Goal: Task Accomplishment & Management: Complete application form

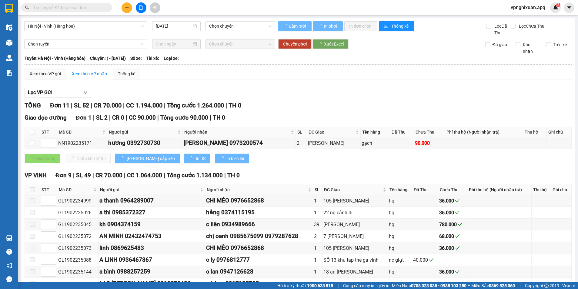
type input "[DATE]"
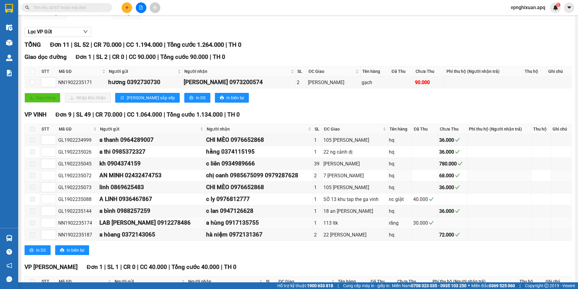
scroll to position [108, 0]
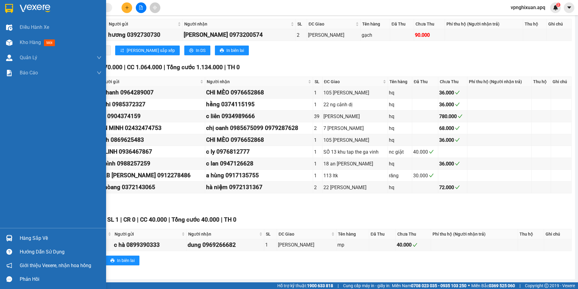
drag, startPoint x: 30, startPoint y: 236, endPoint x: 37, endPoint y: 236, distance: 7.0
click at [34, 237] on div "Hàng sắp về" at bounding box center [61, 238] width 82 height 9
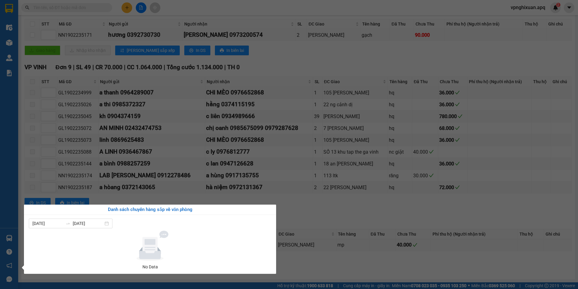
click at [341, 258] on section "Kết quả tìm kiếm ( 0 ) Bộ lọc No Data vpnghixuan.apq 2 Điều hành xe Kho hàng mớ…" at bounding box center [289, 144] width 578 height 289
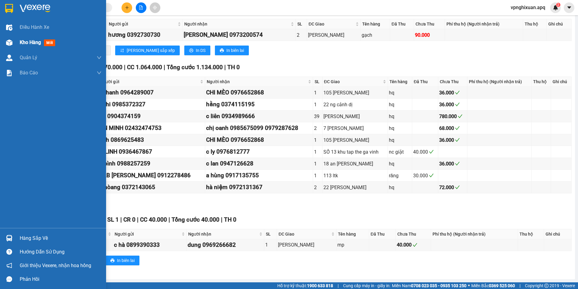
click at [26, 43] on span "Kho hàng" at bounding box center [30, 42] width 21 height 6
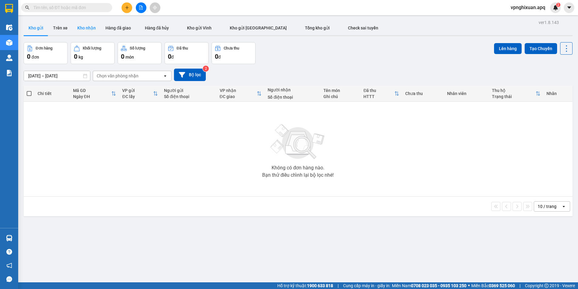
click at [80, 26] on button "Kho nhận" at bounding box center [86, 28] width 28 height 15
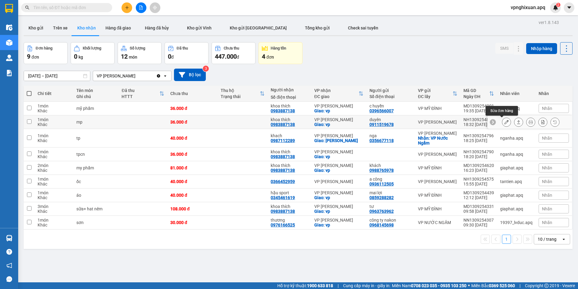
click at [503, 125] on button at bounding box center [507, 122] width 8 height 11
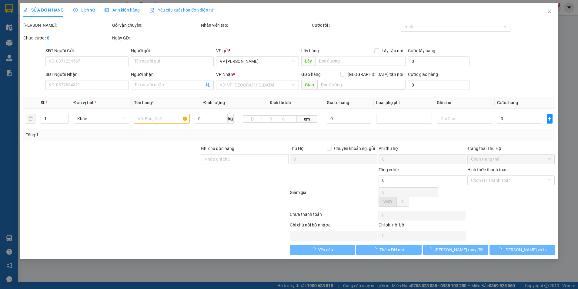
type input "0911519678"
type input "duyên"
type input "0983887138"
type input "khoa thích"
checkbox input "true"
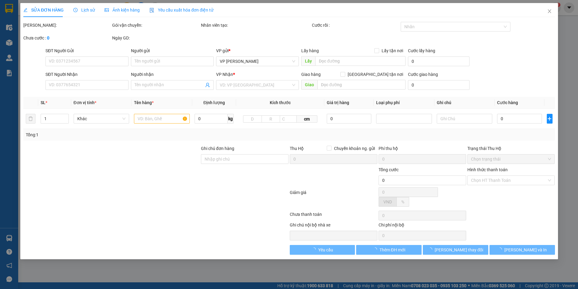
type input "vp"
type input "36.000"
type input "10"
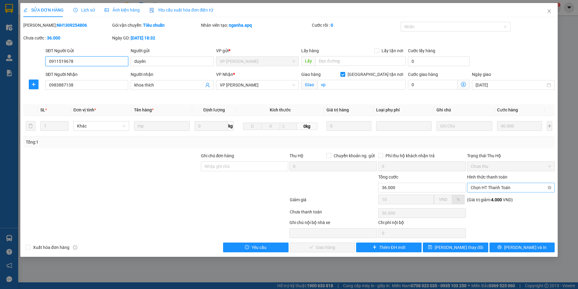
click at [508, 188] on span "Chọn HT Thanh Toán" at bounding box center [511, 187] width 80 height 9
click at [498, 200] on div "Tại văn phòng" at bounding box center [511, 199] width 80 height 7
type input "0"
click at [319, 249] on span "[PERSON_NAME] và Giao hàng" at bounding box center [330, 247] width 58 height 7
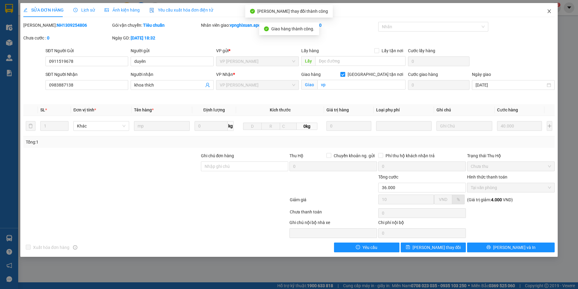
click at [552, 8] on span "Close" at bounding box center [549, 11] width 17 height 17
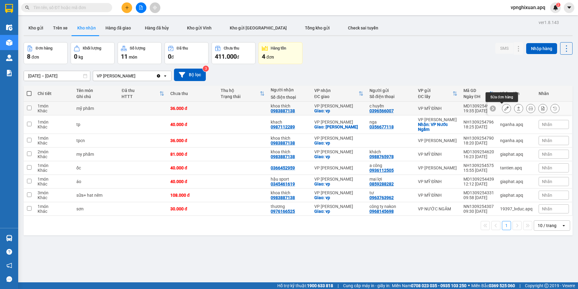
click at [505, 109] on icon at bounding box center [507, 108] width 4 height 4
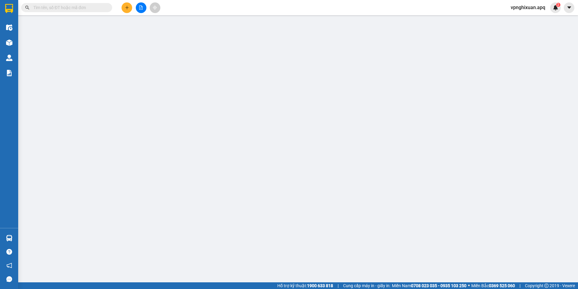
type input "0396566007"
type input "c huyền"
type input "0983887138"
type input "khoa thích"
checkbox input "true"
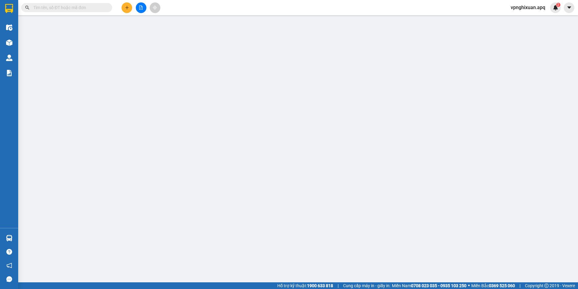
type input "vp"
type input "36.000"
type input "10"
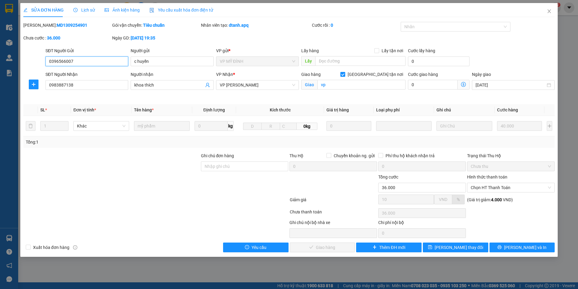
drag, startPoint x: 489, startPoint y: 189, endPoint x: 463, endPoint y: 205, distance: 30.1
click at [489, 189] on span "Chọn HT Thanh Toán" at bounding box center [511, 187] width 80 height 9
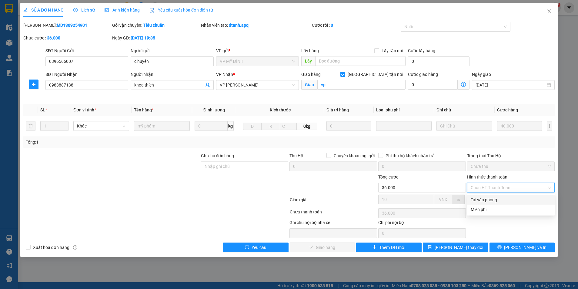
click at [492, 199] on div "Tại văn phòng" at bounding box center [511, 199] width 80 height 7
type input "0"
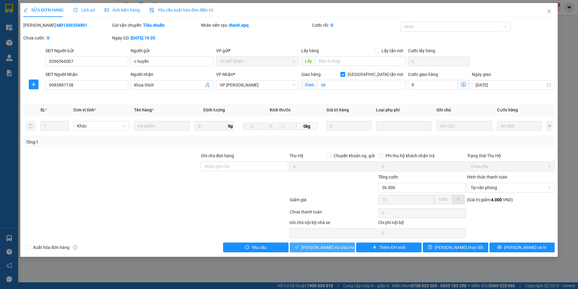
click at [330, 246] on span "[PERSON_NAME] và Giao hàng" at bounding box center [330, 247] width 58 height 7
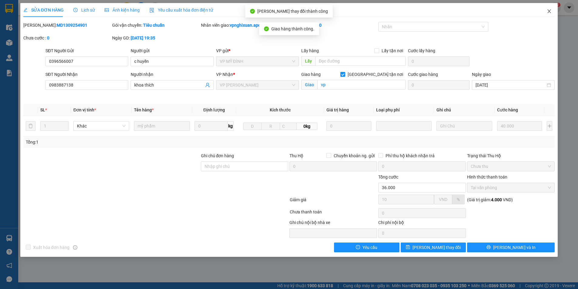
click at [549, 8] on span "Close" at bounding box center [549, 11] width 17 height 17
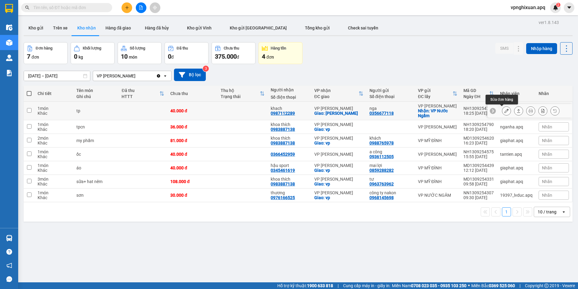
click at [505, 111] on icon at bounding box center [507, 111] width 4 height 4
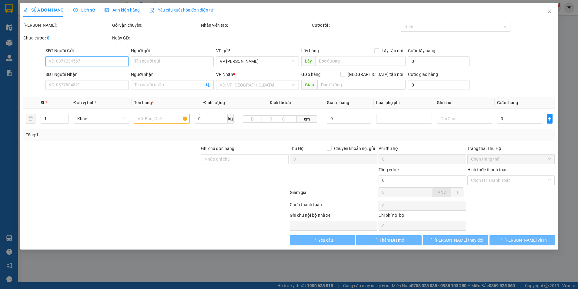
type input "0356677118"
type input "nga"
checkbox input "true"
type input "VP Nước Ngầm"
type input "0987112289"
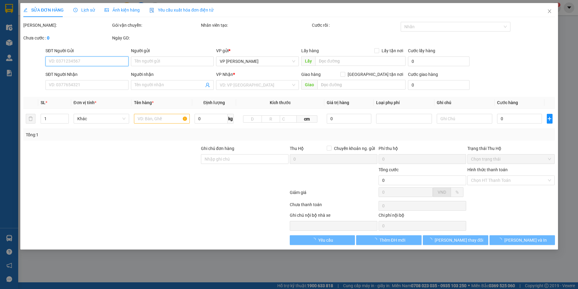
type input "khach"
checkbox input "true"
type input "[PERSON_NAME]"
type input "40.000"
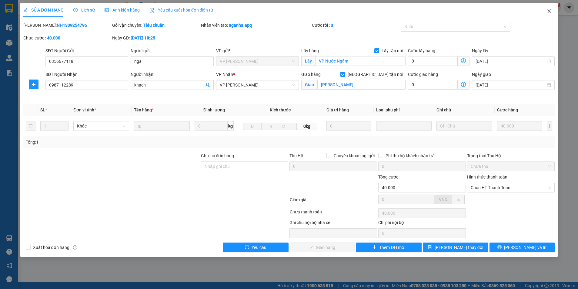
click at [549, 14] on span "Close" at bounding box center [549, 11] width 17 height 17
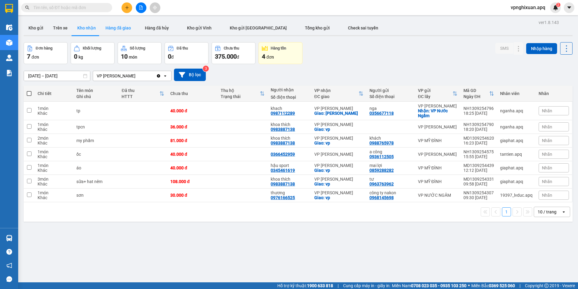
click at [120, 28] on button "Hàng đã giao" at bounding box center [118, 28] width 35 height 15
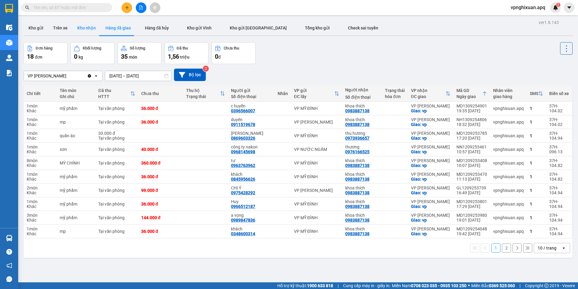
click at [85, 29] on button "Kho nhận" at bounding box center [86, 28] width 28 height 15
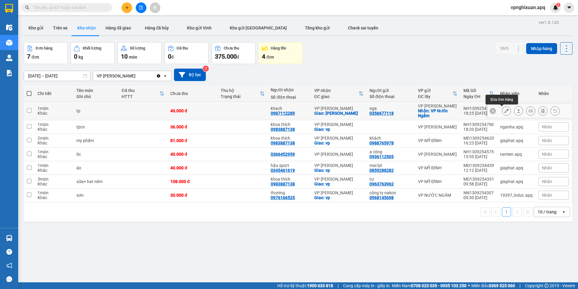
click at [505, 112] on icon at bounding box center [507, 111] width 4 height 4
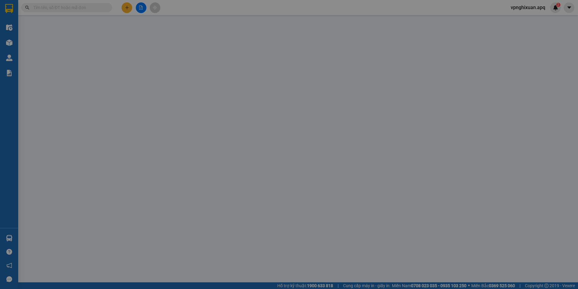
type input "0356677118"
type input "nga"
checkbox input "true"
type input "VP Nước Ngầm"
type input "0987112289"
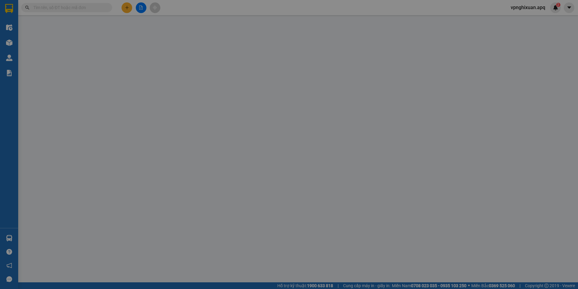
type input "khach"
checkbox input "true"
type input "[PERSON_NAME]"
type input "40.000"
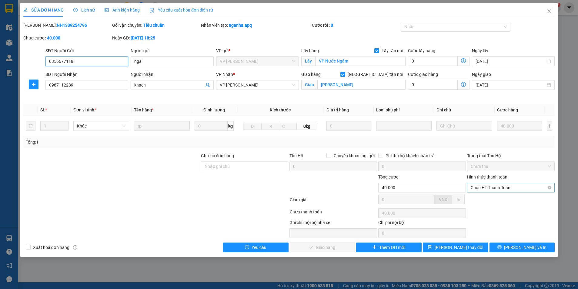
click at [496, 188] on span "Chọn HT Thanh Toán" at bounding box center [511, 187] width 80 height 9
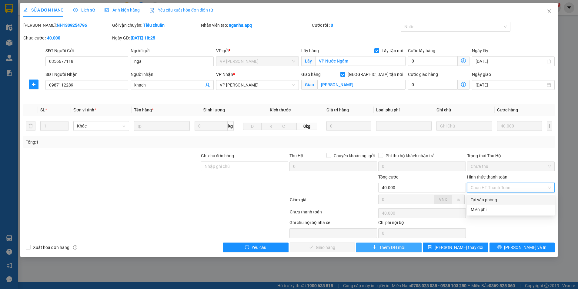
drag, startPoint x: 492, startPoint y: 200, endPoint x: 374, endPoint y: 246, distance: 126.8
click at [483, 210] on div "Tại văn phòng Miễn phí" at bounding box center [511, 204] width 88 height 19
click at [502, 200] on div "Tại văn phòng" at bounding box center [511, 199] width 80 height 7
type input "0"
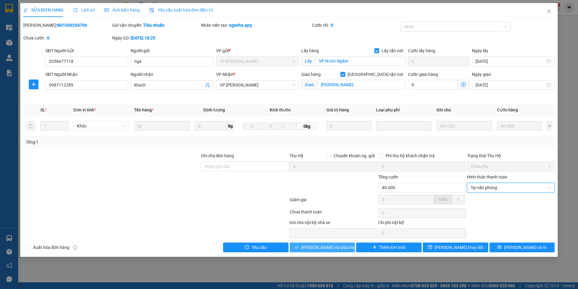
click at [327, 247] on span "[PERSON_NAME] và Giao hàng" at bounding box center [330, 247] width 58 height 7
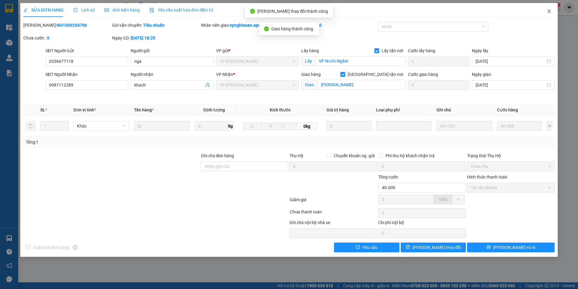
click at [547, 7] on span "Close" at bounding box center [549, 11] width 17 height 17
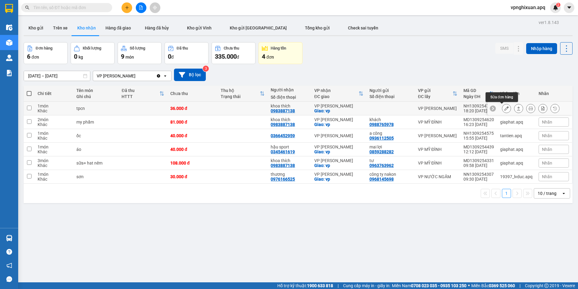
click at [505, 109] on icon at bounding box center [507, 108] width 4 height 4
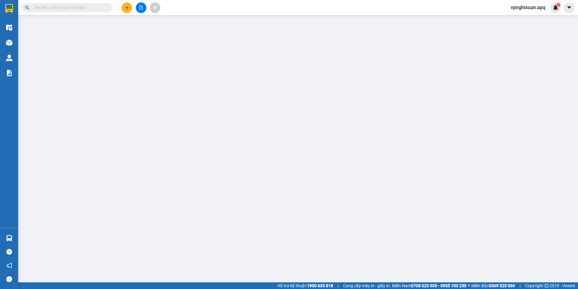
type input "0983887138"
type input "khoa thích"
checkbox input "true"
type input "vp"
type input "36.000"
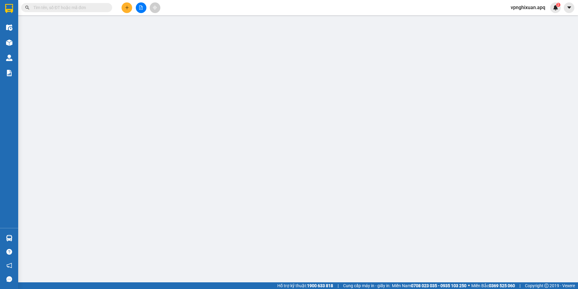
type input "10"
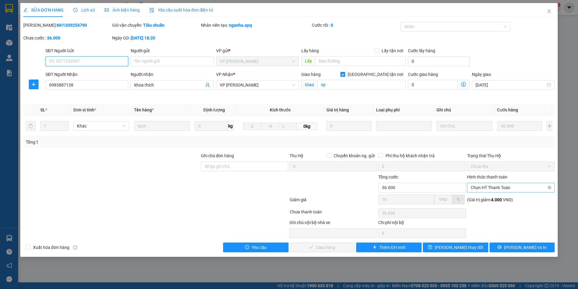
click at [516, 186] on span "Chọn HT Thanh Toán" at bounding box center [511, 187] width 80 height 9
click at [506, 197] on div "Tại văn phòng" at bounding box center [511, 199] width 80 height 7
type input "0"
click at [316, 246] on span "[PERSON_NAME] và Giao hàng" at bounding box center [330, 247] width 58 height 7
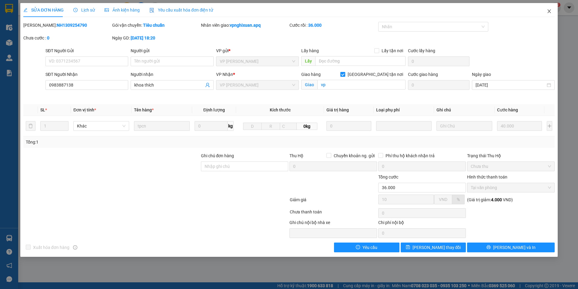
click at [548, 13] on icon "close" at bounding box center [549, 11] width 3 height 4
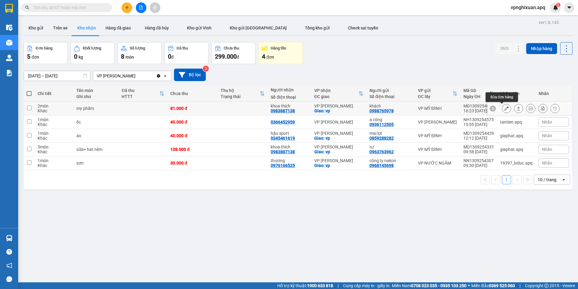
click at [505, 108] on icon at bounding box center [507, 108] width 4 height 4
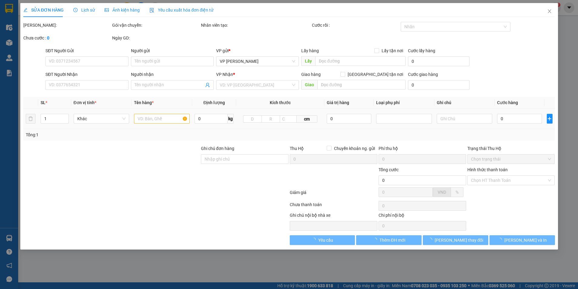
type input "0988765978"
type input "khách"
type input "0983887138"
type input "khoa thích"
checkbox input "true"
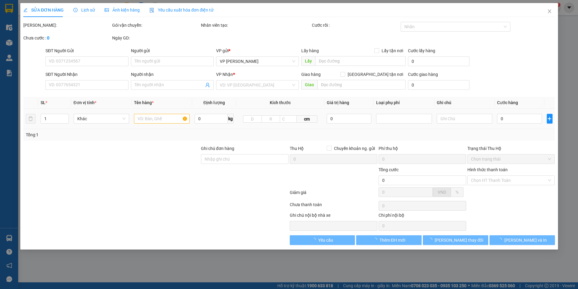
type input "vp"
type input "81.000"
type input "10"
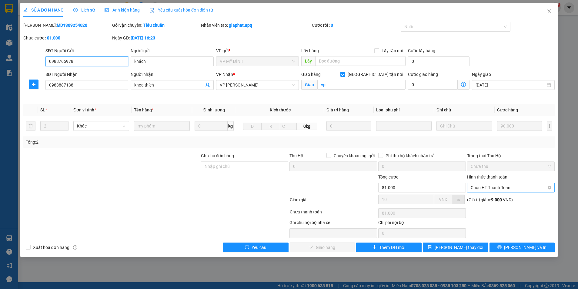
click at [492, 186] on span "Chọn HT Thanh Toán" at bounding box center [511, 187] width 80 height 9
drag, startPoint x: 506, startPoint y: 200, endPoint x: 495, endPoint y: 203, distance: 11.3
click at [505, 200] on div "Tại văn phòng" at bounding box center [511, 199] width 80 height 7
type input "0"
drag, startPoint x: 334, startPoint y: 248, endPoint x: 340, endPoint y: 247, distance: 6.6
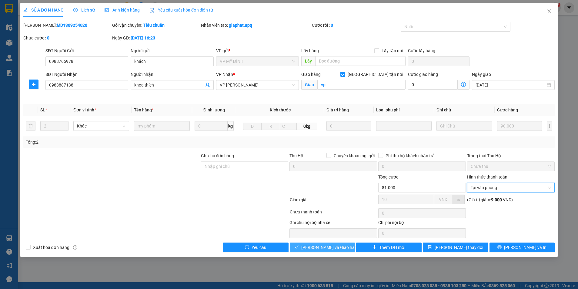
click at [335, 249] on span "[PERSON_NAME] và Giao hàng" at bounding box center [330, 247] width 58 height 7
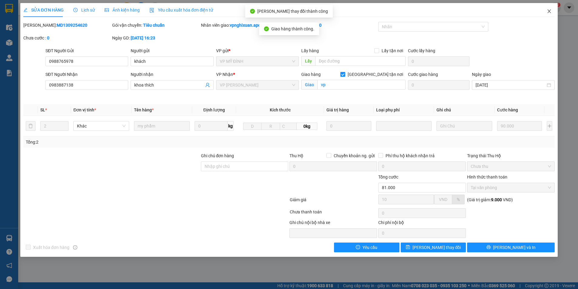
click at [550, 12] on icon "close" at bounding box center [549, 11] width 3 height 4
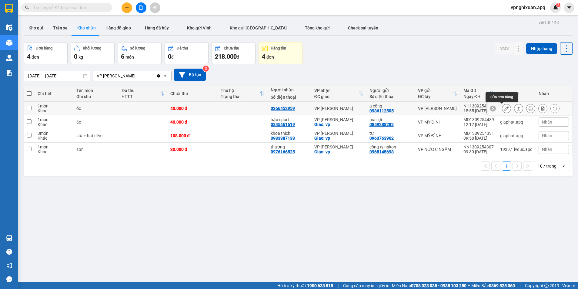
click at [505, 107] on icon at bounding box center [507, 108] width 4 height 4
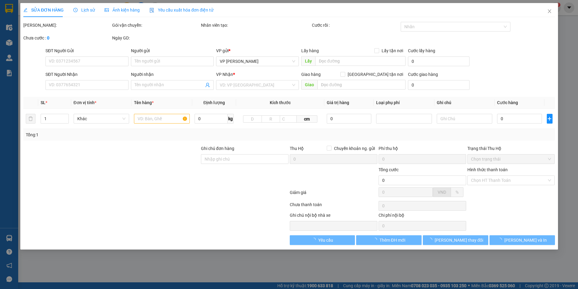
type input "0936112505"
type input "a công"
type input "0366452959"
type input "40.000"
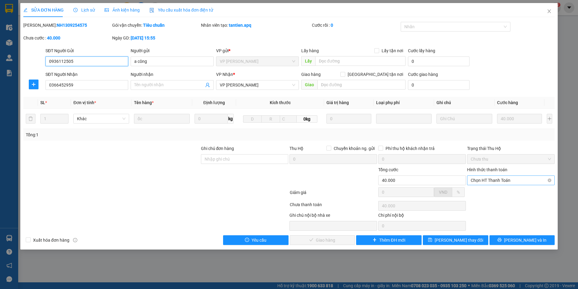
click at [498, 182] on span "Chọn HT Thanh Toán" at bounding box center [511, 180] width 80 height 9
click at [502, 194] on div "Tại văn phòng" at bounding box center [511, 192] width 80 height 7
type input "0"
click at [320, 241] on span "[PERSON_NAME] và Giao hàng" at bounding box center [330, 240] width 58 height 7
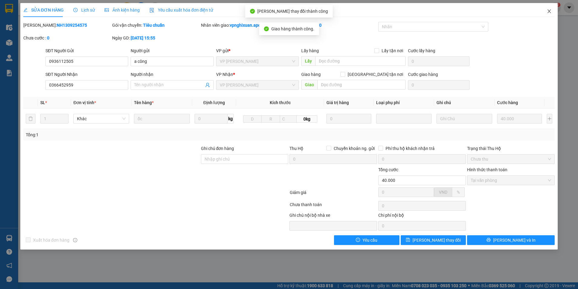
click at [547, 11] on icon "close" at bounding box center [549, 11] width 5 height 5
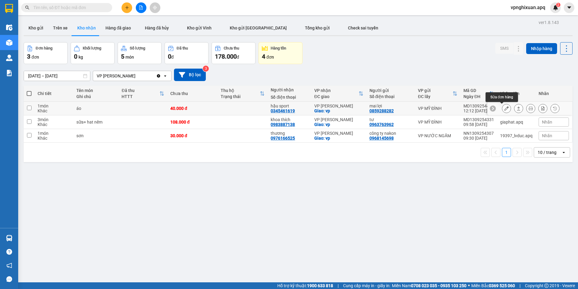
click at [503, 109] on button at bounding box center [507, 108] width 8 height 11
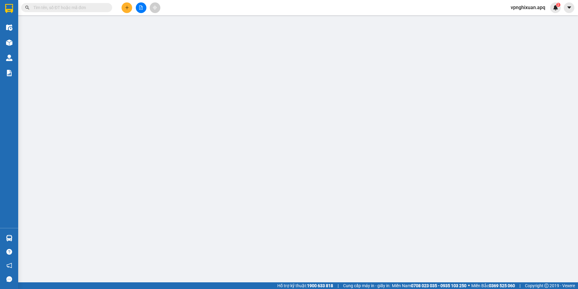
type input "0859288282"
type input "mai lợi"
type input "0345461619"
type input "hậu sport"
checkbox input "true"
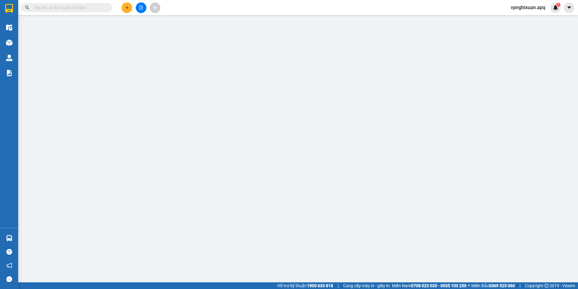
type input "vp"
type input "40.000"
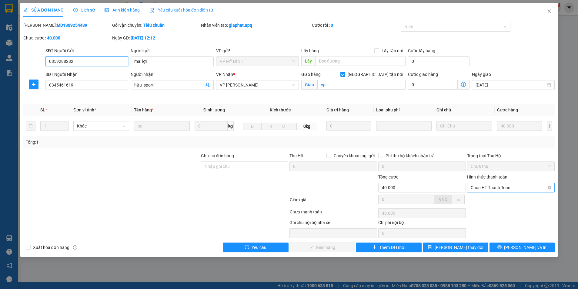
click at [489, 186] on span "Chọn HT Thanh Toán" at bounding box center [511, 187] width 80 height 9
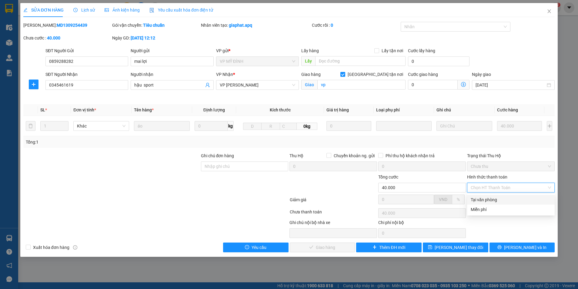
click at [497, 194] on div "Total Paid Fee 0 Total UnPaid Fee 40.000 Cash Collection Total Fee Mã ĐH: MD130…" at bounding box center [289, 137] width 532 height 230
click at [497, 191] on span "Chọn HT Thanh Toán" at bounding box center [511, 187] width 80 height 9
drag, startPoint x: 499, startPoint y: 201, endPoint x: 453, endPoint y: 226, distance: 52.1
click at [499, 201] on div "Tại văn phòng" at bounding box center [511, 199] width 80 height 7
type input "0"
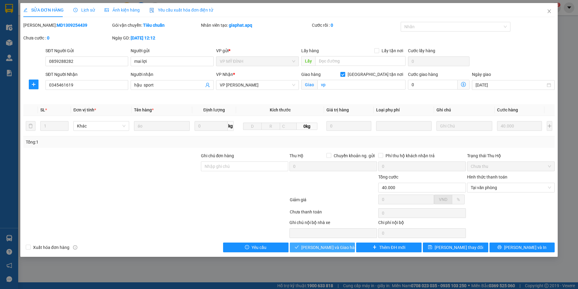
click at [322, 246] on span "[PERSON_NAME] và Giao hàng" at bounding box center [330, 247] width 58 height 7
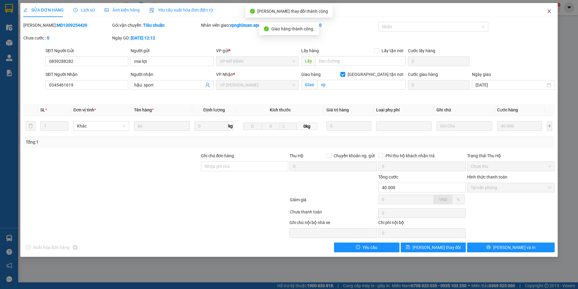
click at [547, 12] on icon "close" at bounding box center [549, 11] width 5 height 5
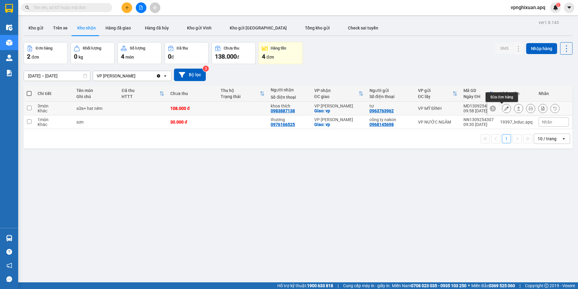
click at [505, 107] on icon at bounding box center [507, 108] width 4 height 4
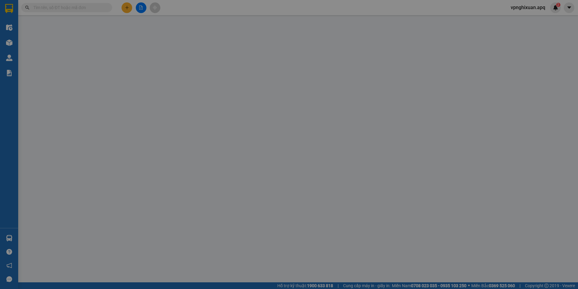
type input "0963763962"
type input "tư"
type input "0983887138"
type input "khoa thích"
checkbox input "true"
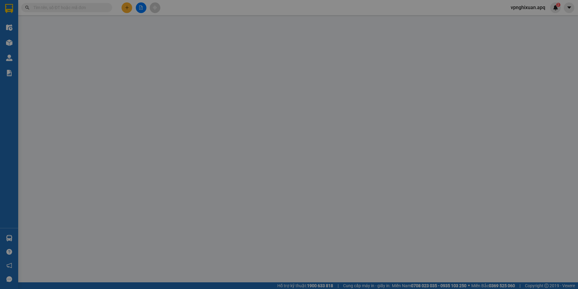
type input "vp"
type input "108.000"
type input "10"
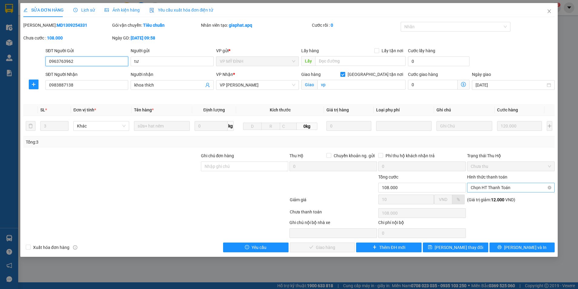
click at [506, 188] on span "Chọn HT Thanh Toán" at bounding box center [511, 187] width 80 height 9
click at [499, 201] on div "Tại văn phòng" at bounding box center [511, 199] width 80 height 7
type input "0"
click at [324, 245] on span "[PERSON_NAME] và Giao hàng" at bounding box center [330, 247] width 58 height 7
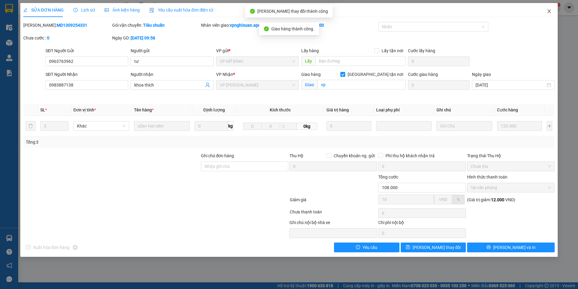
click at [552, 12] on icon "close" at bounding box center [549, 11] width 5 height 5
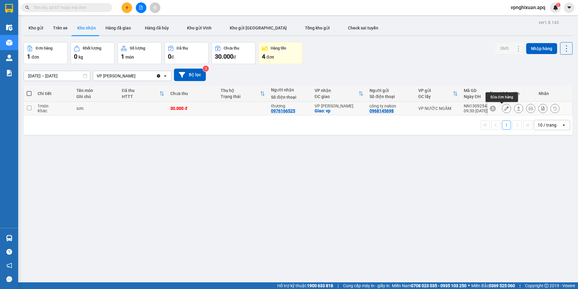
click at [505, 108] on icon at bounding box center [507, 108] width 4 height 4
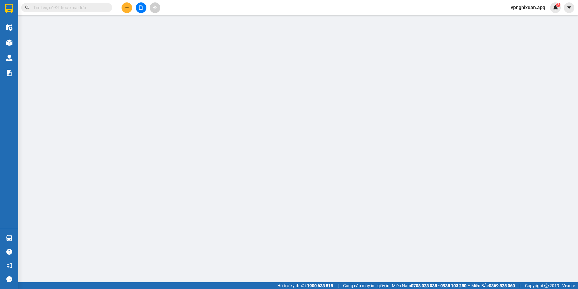
type input "0968145698"
type input "công ty nakon"
type input "0976166525"
type input "thương"
checkbox input "true"
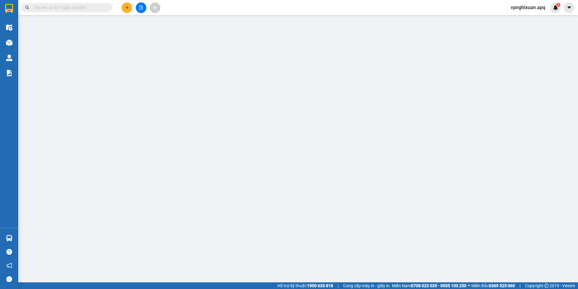
type input "vp"
type input "30.000"
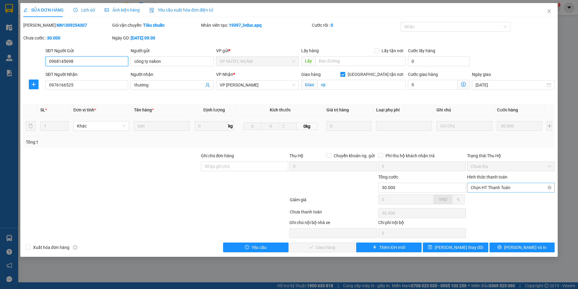
click at [498, 187] on span "Chọn HT Thanh Toán" at bounding box center [511, 187] width 80 height 9
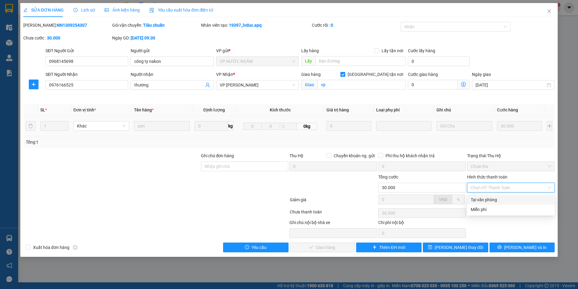
drag, startPoint x: 491, startPoint y: 197, endPoint x: 399, endPoint y: 228, distance: 97.9
click at [487, 201] on div "Tại văn phòng" at bounding box center [511, 199] width 80 height 7
type input "0"
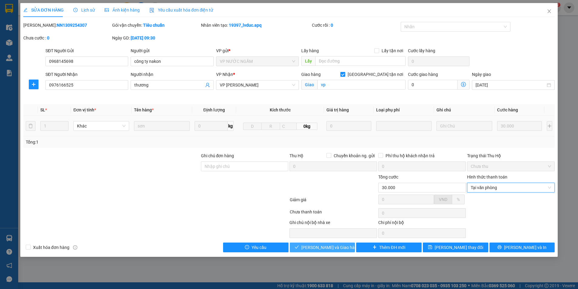
click at [318, 247] on span "[PERSON_NAME] và Giao hàng" at bounding box center [330, 247] width 58 height 7
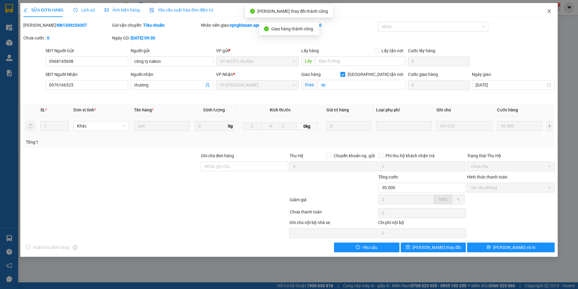
click at [547, 12] on span "Close" at bounding box center [549, 11] width 17 height 17
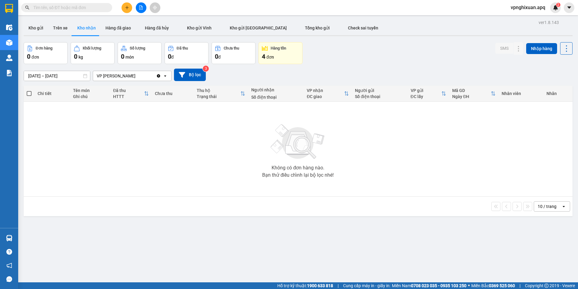
click at [91, 29] on button "Kho nhận" at bounding box center [86, 28] width 28 height 15
click at [79, 25] on button "Kho nhận" at bounding box center [86, 28] width 28 height 15
click at [120, 29] on button "Hàng đã giao" at bounding box center [118, 28] width 35 height 15
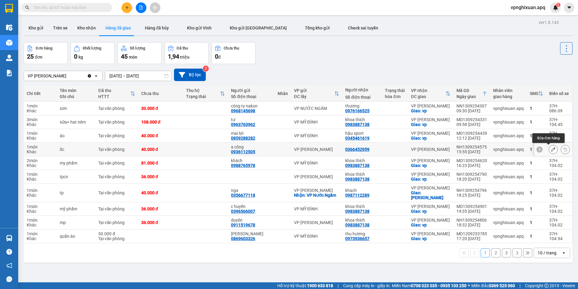
click at [551, 147] on button at bounding box center [553, 149] width 8 height 11
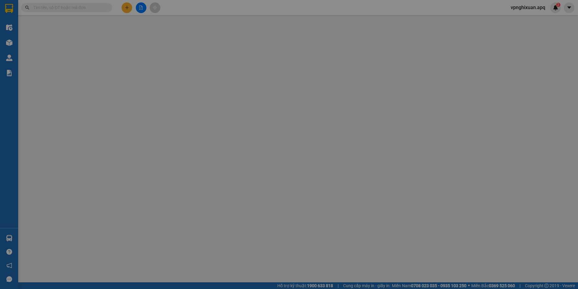
type input "0936112505"
type input "a công"
type input "0366452959"
type input "40.000"
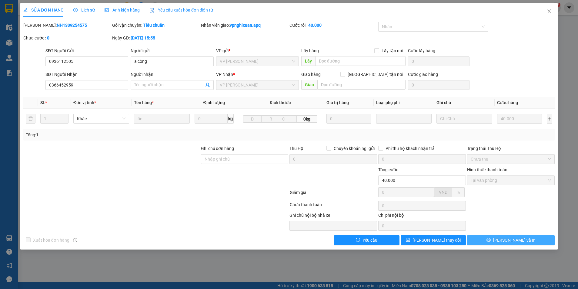
click at [507, 240] on span "[PERSON_NAME] và In" at bounding box center [514, 240] width 42 height 7
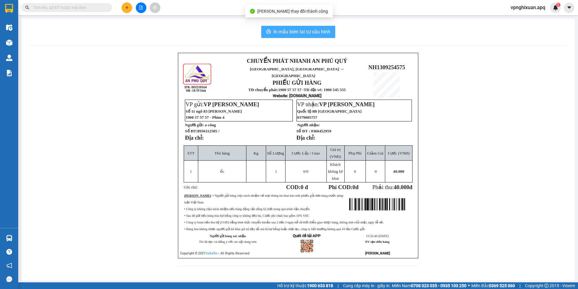
click at [287, 29] on span "In mẫu biên lai tự cấu hình" at bounding box center [302, 32] width 57 height 8
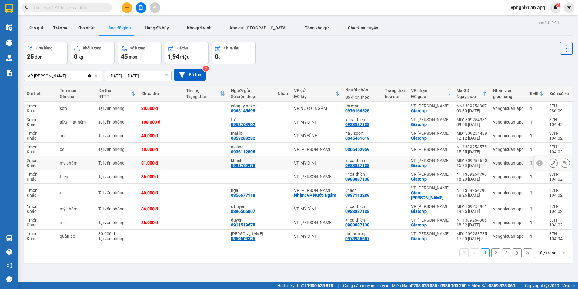
scroll to position [28, 0]
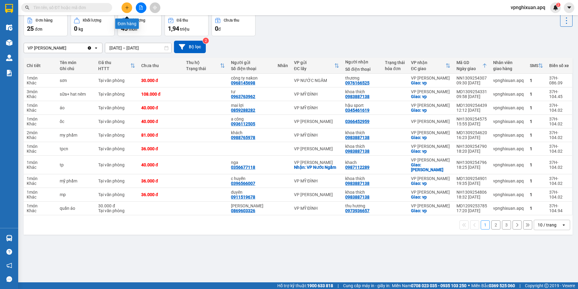
click at [127, 7] on icon "plus" at bounding box center [127, 7] width 4 height 4
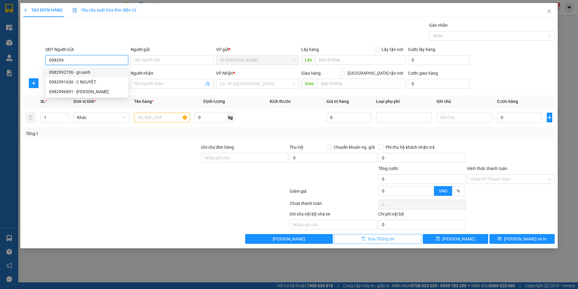
type input "098299"
click at [380, 240] on span "Xóa Thông tin" at bounding box center [381, 238] width 26 height 7
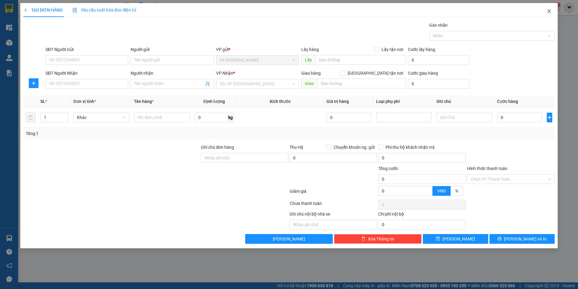
click at [549, 11] on icon "close" at bounding box center [549, 11] width 3 height 4
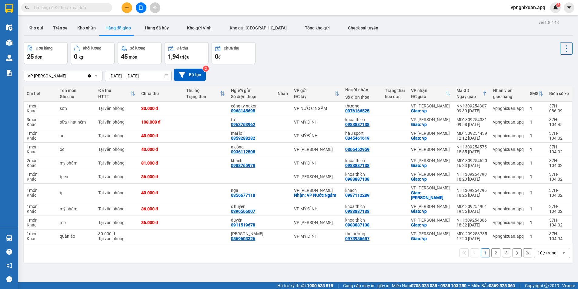
click at [74, 8] on input "text" at bounding box center [69, 7] width 72 height 7
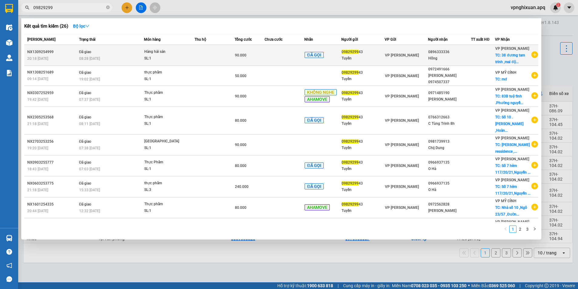
type input "09829299"
click at [507, 59] on div "VP GIA LÂM TC: 38 đương tam trinh ,mai độ..." at bounding box center [513, 55] width 35 height 20
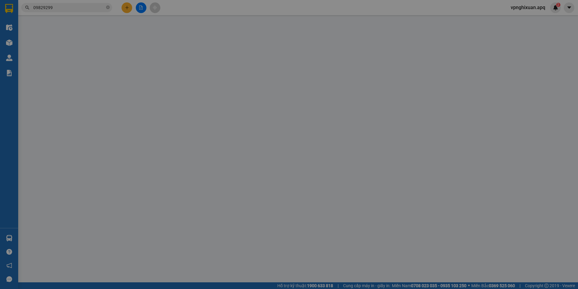
type input "0982929943"
type input "Tuyền"
type input "0896333336"
type input "Hồng"
checkbox input "true"
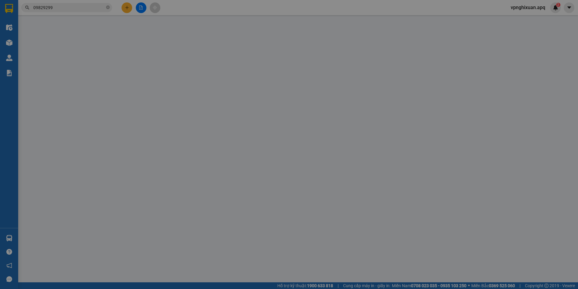
type input "38 đương tam trinh ,mai động.[PERSON_NAME],[GEOGRAPHIC_DATA]"
type input "40.000"
type input "Chung cư A13, Mai Động , P. Trường mai . [GEOGRAPHIC_DATA]"
type input "90.000"
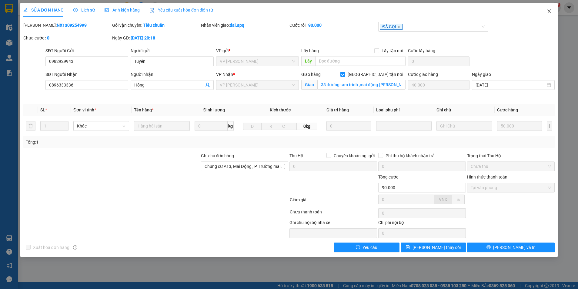
click at [549, 8] on span "Close" at bounding box center [549, 11] width 17 height 17
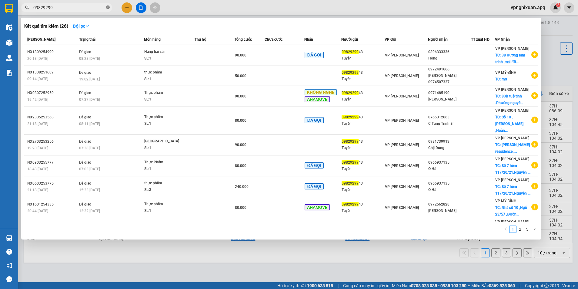
click at [109, 7] on icon "close-circle" at bounding box center [108, 7] width 4 height 4
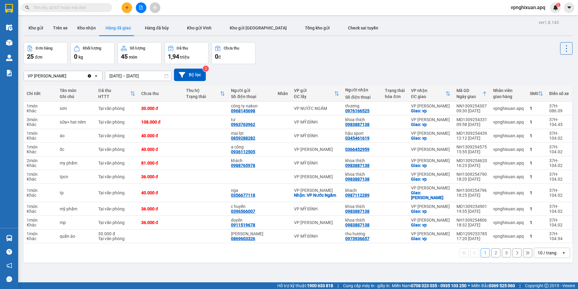
click at [70, 7] on input "text" at bounding box center [69, 7] width 72 height 7
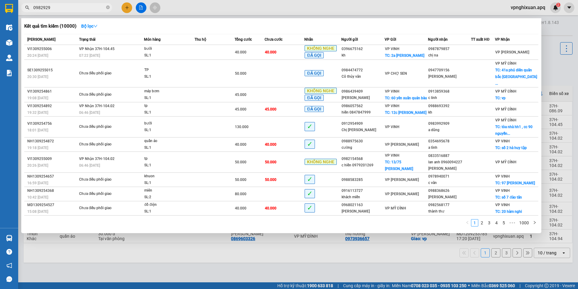
type input "09829299"
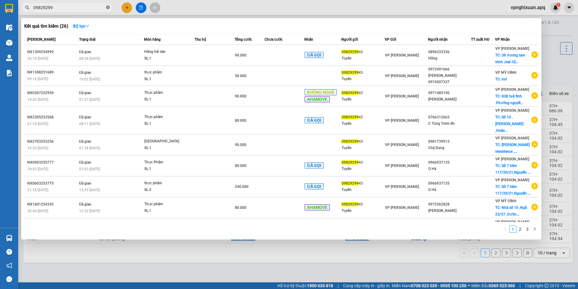
click at [108, 5] on span at bounding box center [108, 8] width 4 height 6
